Goal: Information Seeking & Learning: Learn about a topic

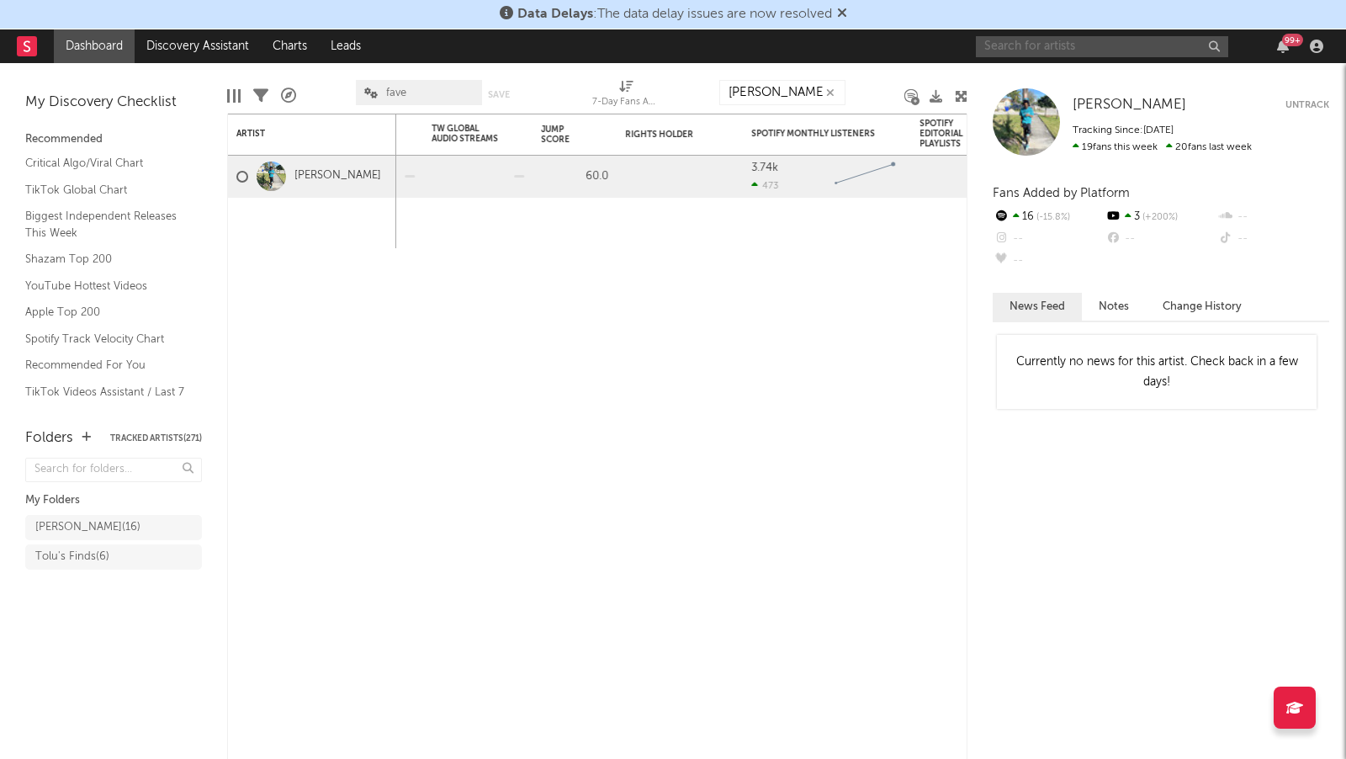
click at [1097, 42] on input "text" at bounding box center [1102, 46] width 252 height 21
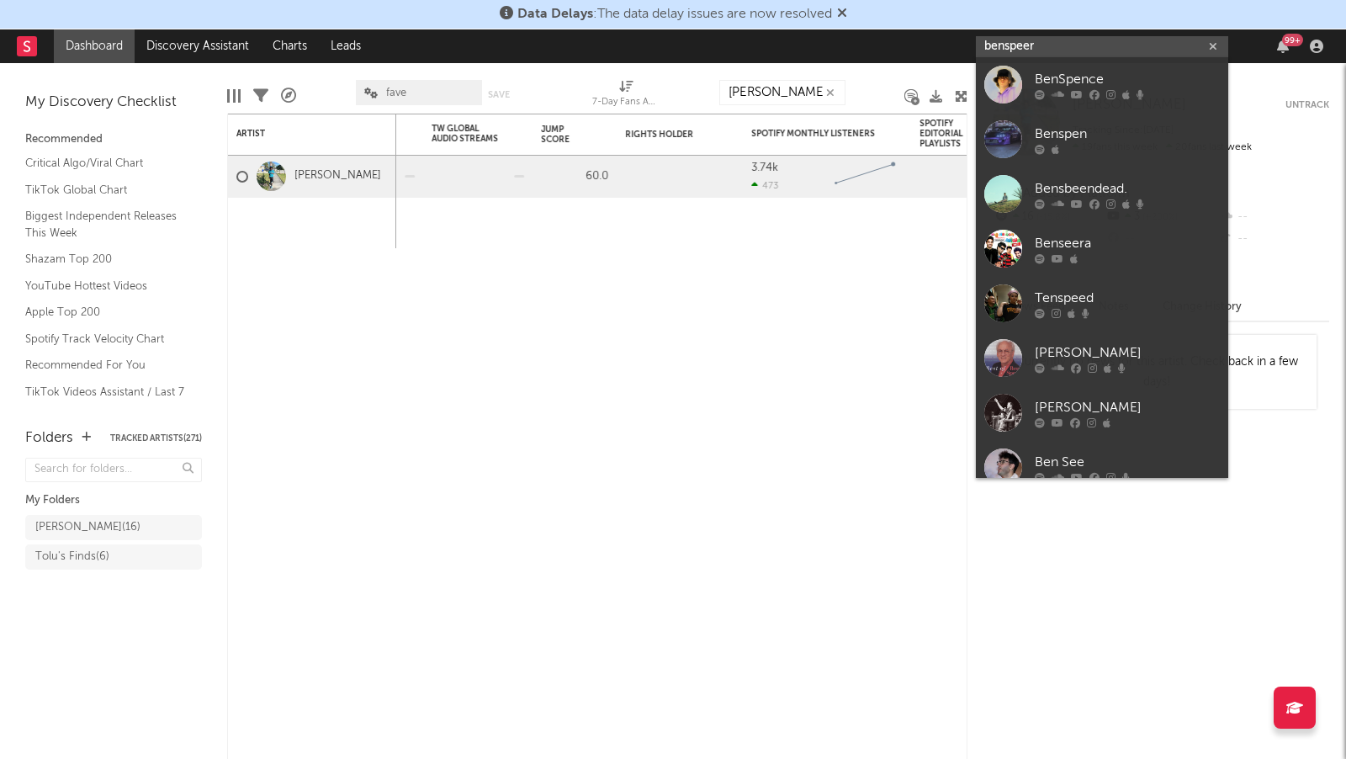
click at [1008, 45] on input "benspeer" at bounding box center [1102, 46] width 252 height 21
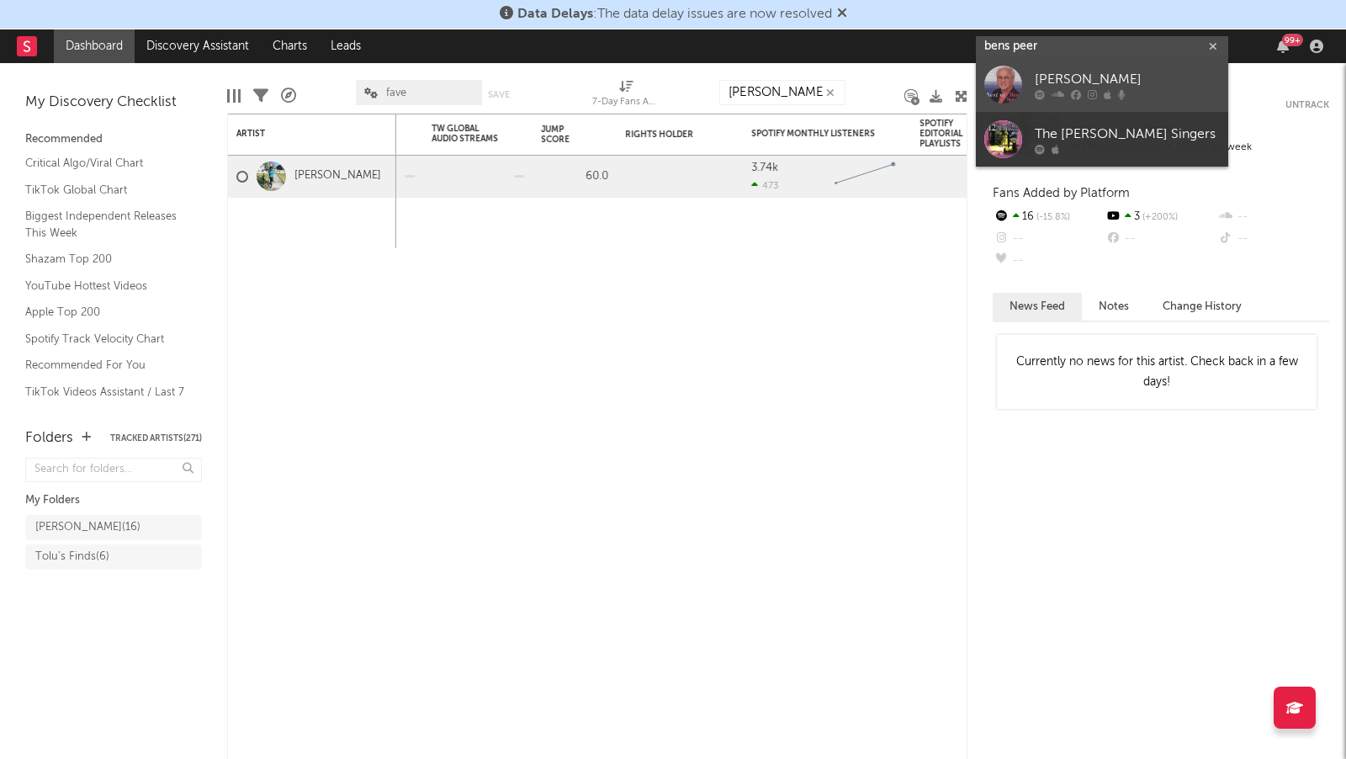
type input "bens peer"
click at [1072, 88] on div "[PERSON_NAME]" at bounding box center [1127, 80] width 185 height 20
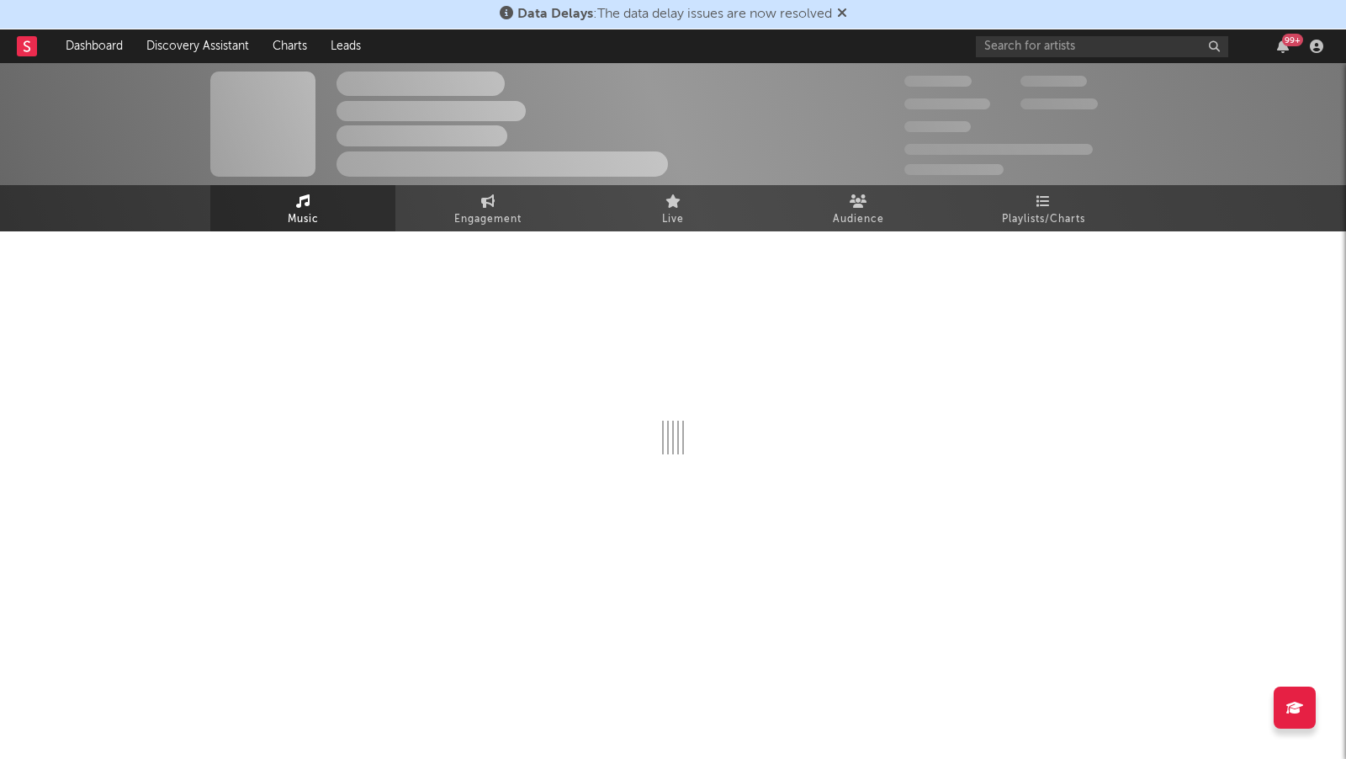
select select "1w"
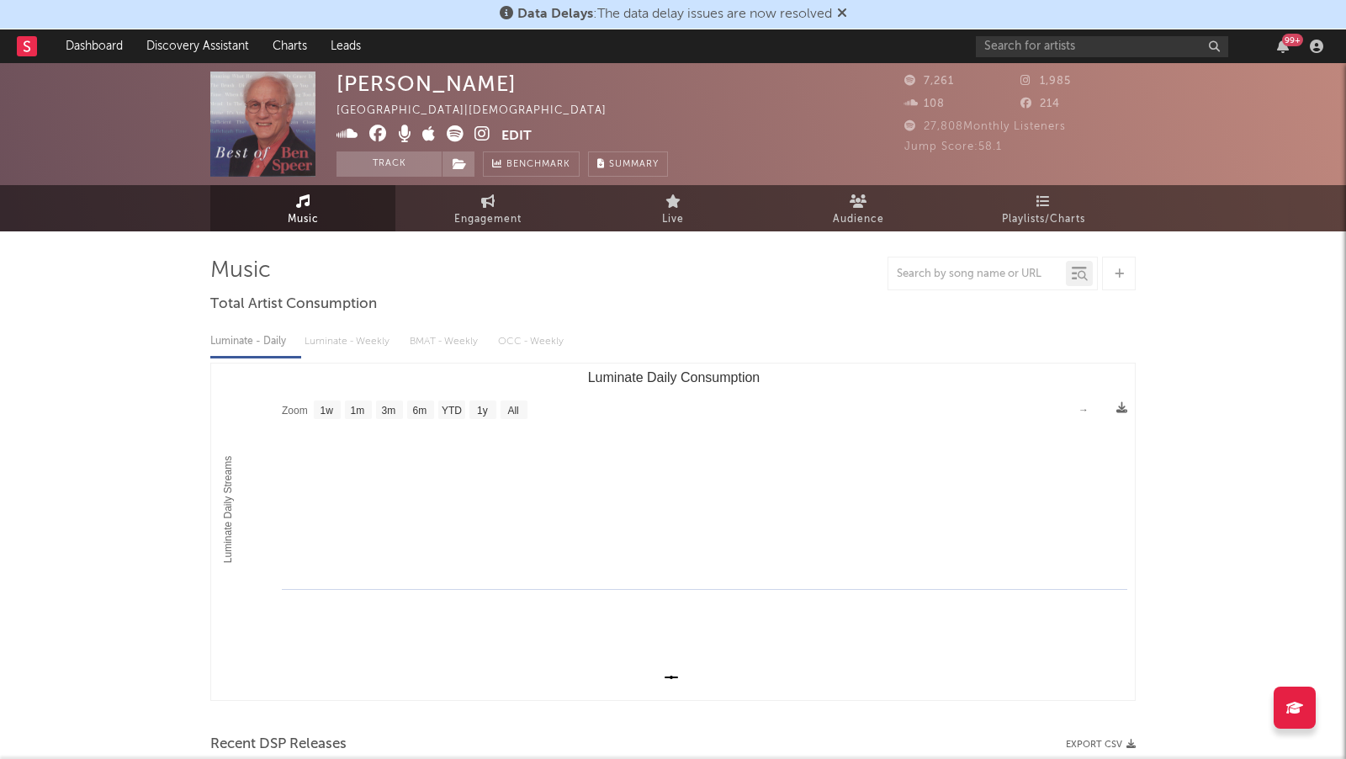
click at [478, 131] on icon at bounding box center [483, 133] width 16 height 17
click at [459, 131] on icon at bounding box center [455, 133] width 17 height 17
